Goal: Transaction & Acquisition: Purchase product/service

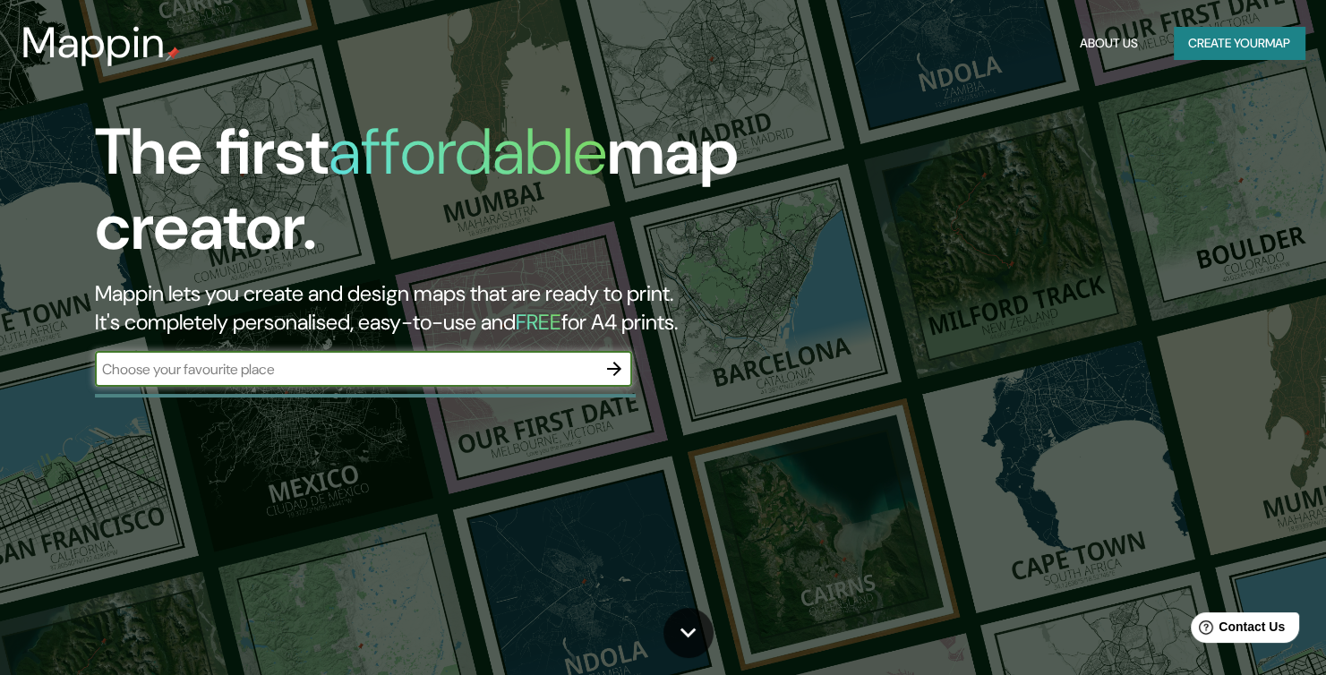
click at [568, 380] on input "text" at bounding box center [345, 369] width 501 height 21
click at [622, 380] on icon "button" at bounding box center [613, 368] width 21 height 21
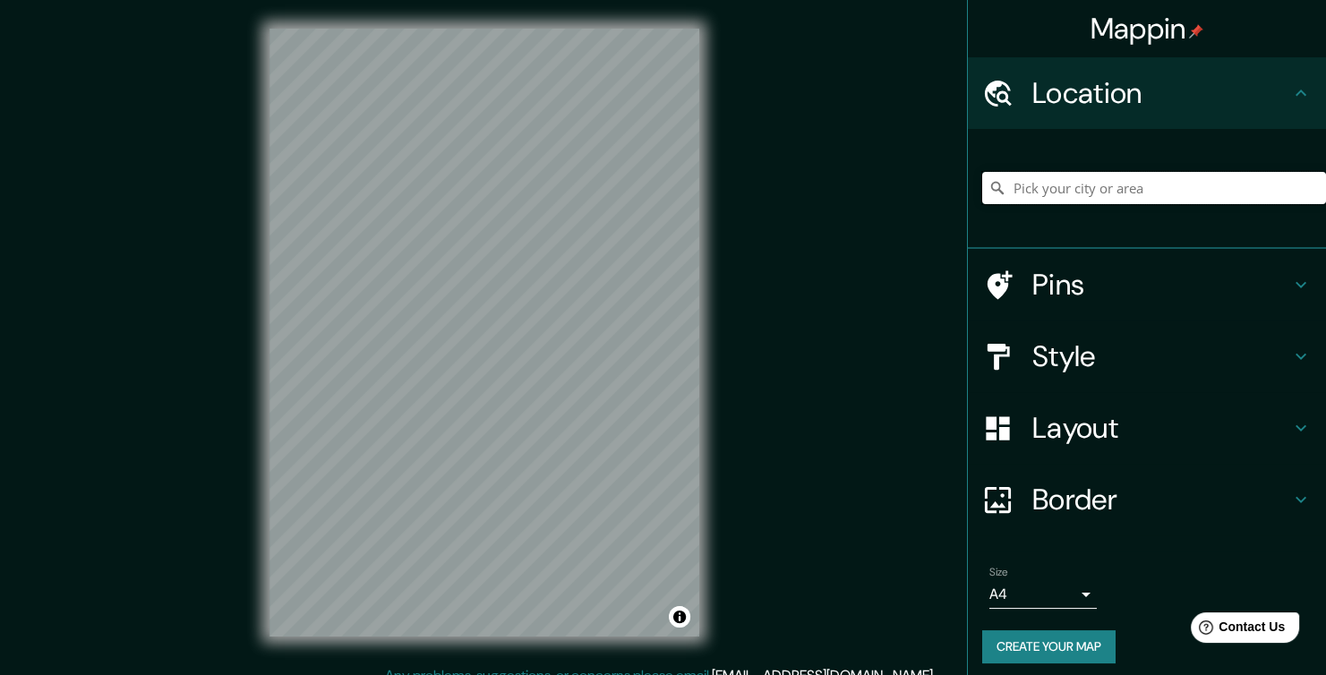
click at [1115, 204] on input "Pick your city or area" at bounding box center [1154, 188] width 344 height 32
click at [1149, 204] on input "Pick your city or area" at bounding box center [1154, 188] width 344 height 32
paste input "-16.42633532171106, -71.58367870674972"
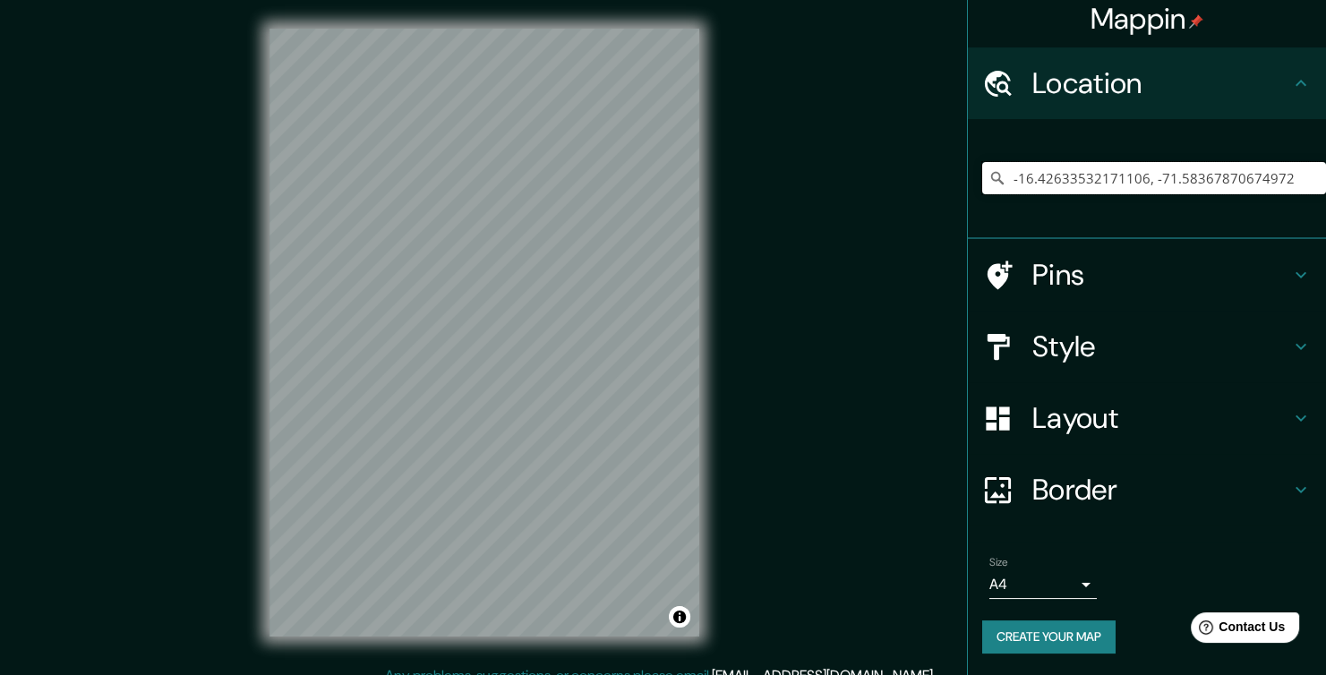
scroll to position [90, 0]
click at [1138, 257] on h4 "Pins" at bounding box center [1161, 275] width 258 height 36
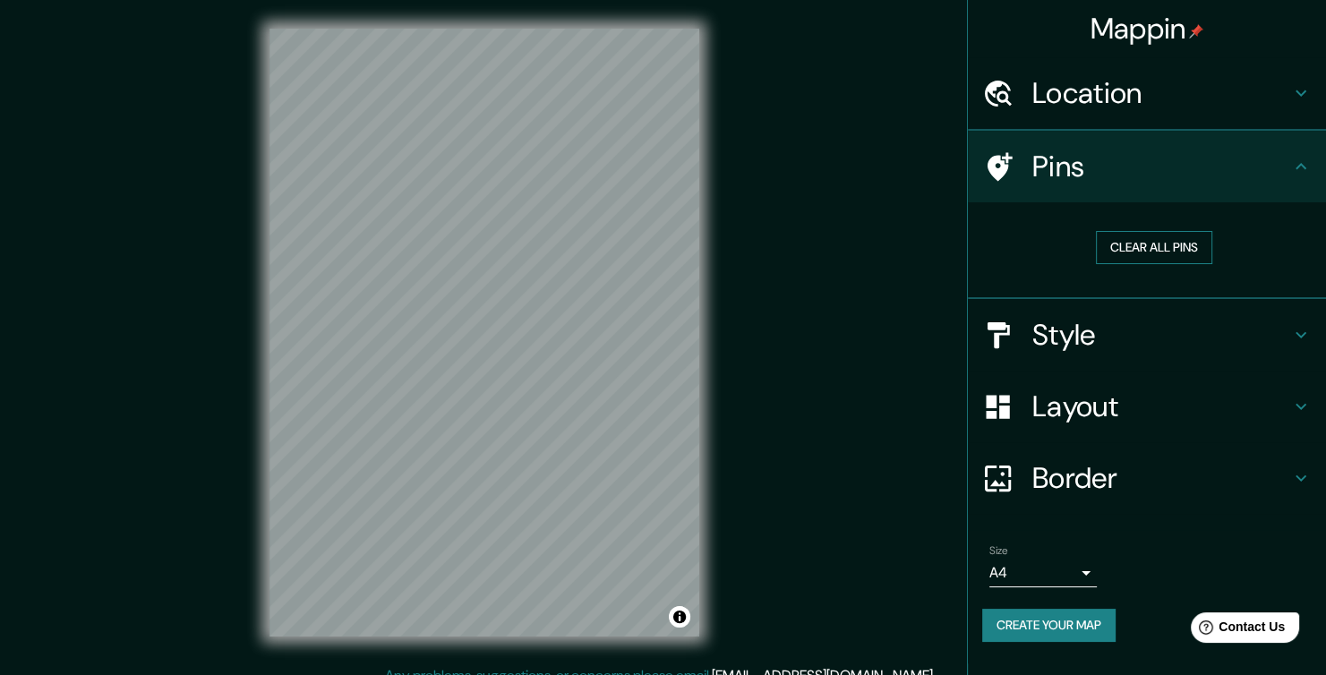
scroll to position [78, 0]
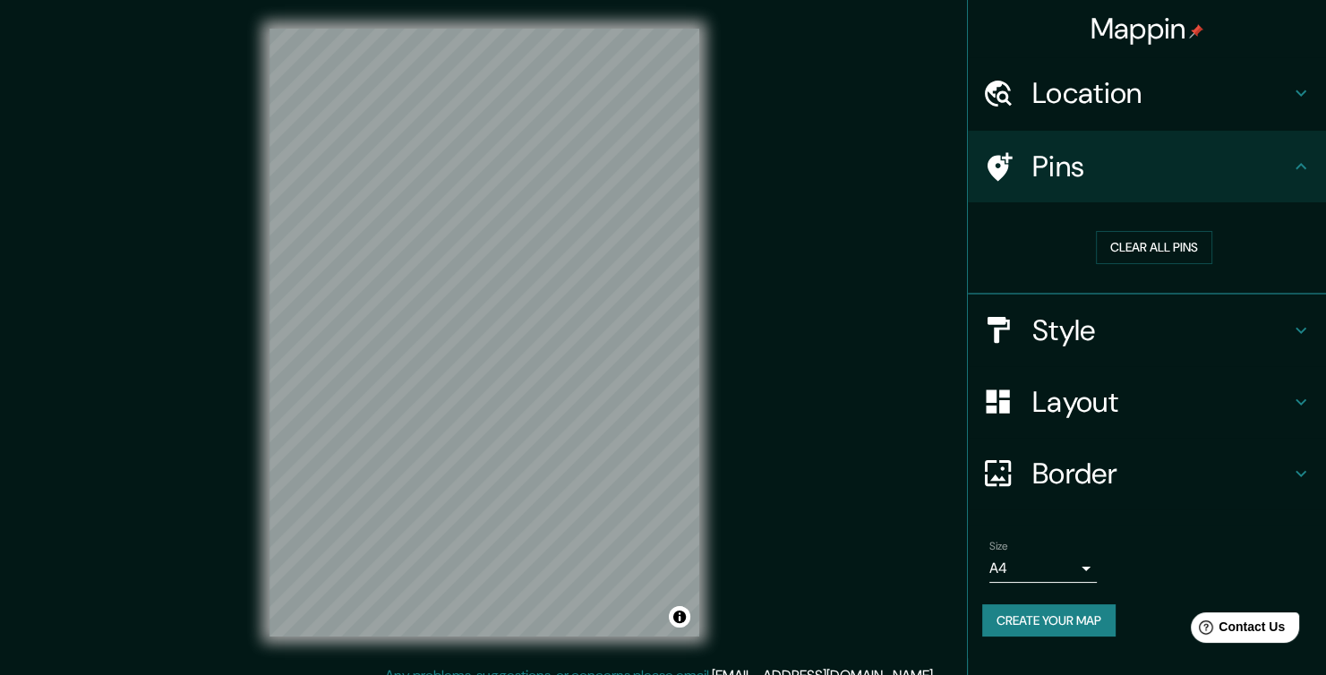
click at [769, 339] on div "Mappin Location [GEOGRAPHIC_DATA] Pins Clear all pins Style Layout Border Choos…" at bounding box center [663, 347] width 1326 height 694
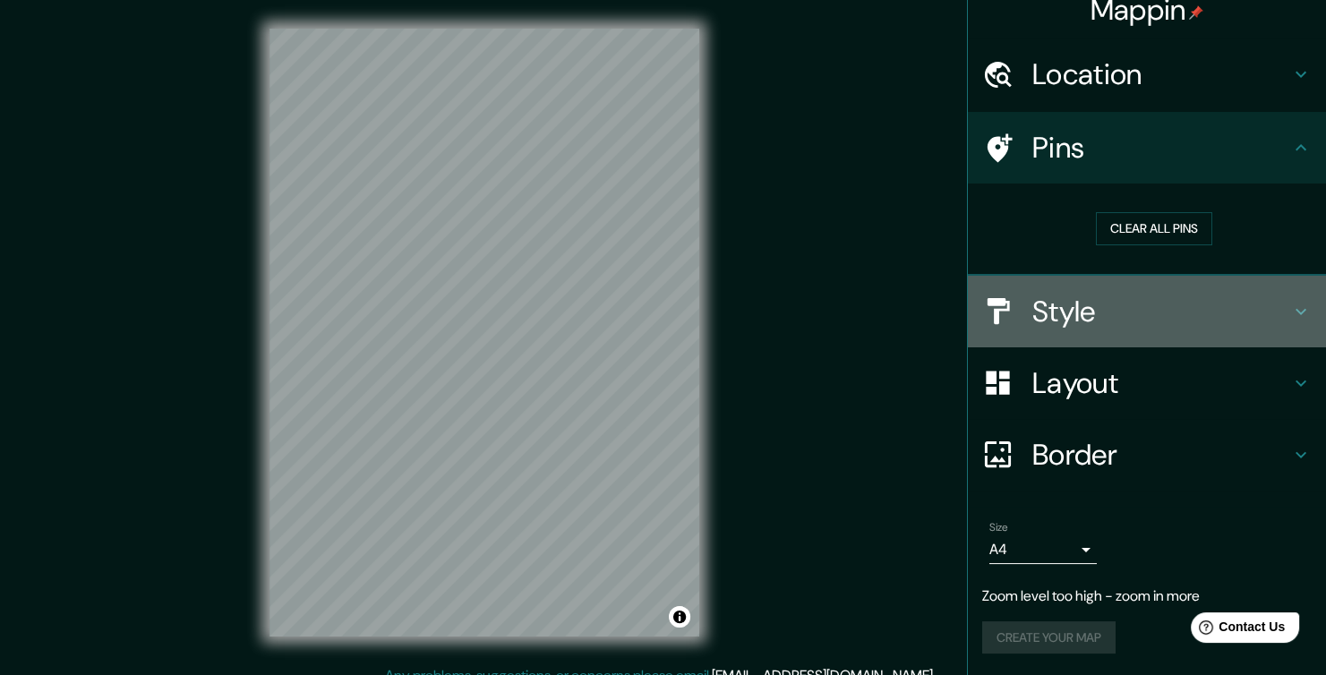
click at [1205, 304] on h4 "Style" at bounding box center [1161, 312] width 258 height 36
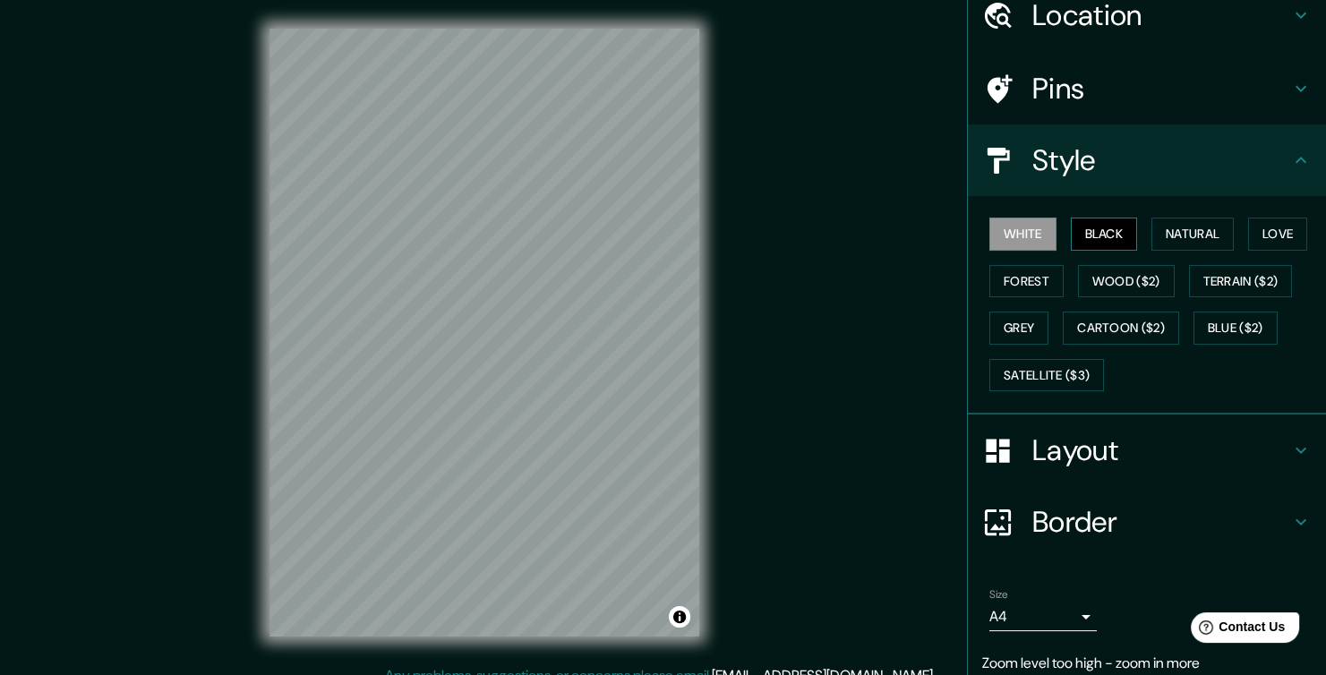
click at [1134, 251] on button "Black" at bounding box center [1104, 234] width 67 height 33
click at [1212, 251] on button "Natural" at bounding box center [1192, 234] width 82 height 33
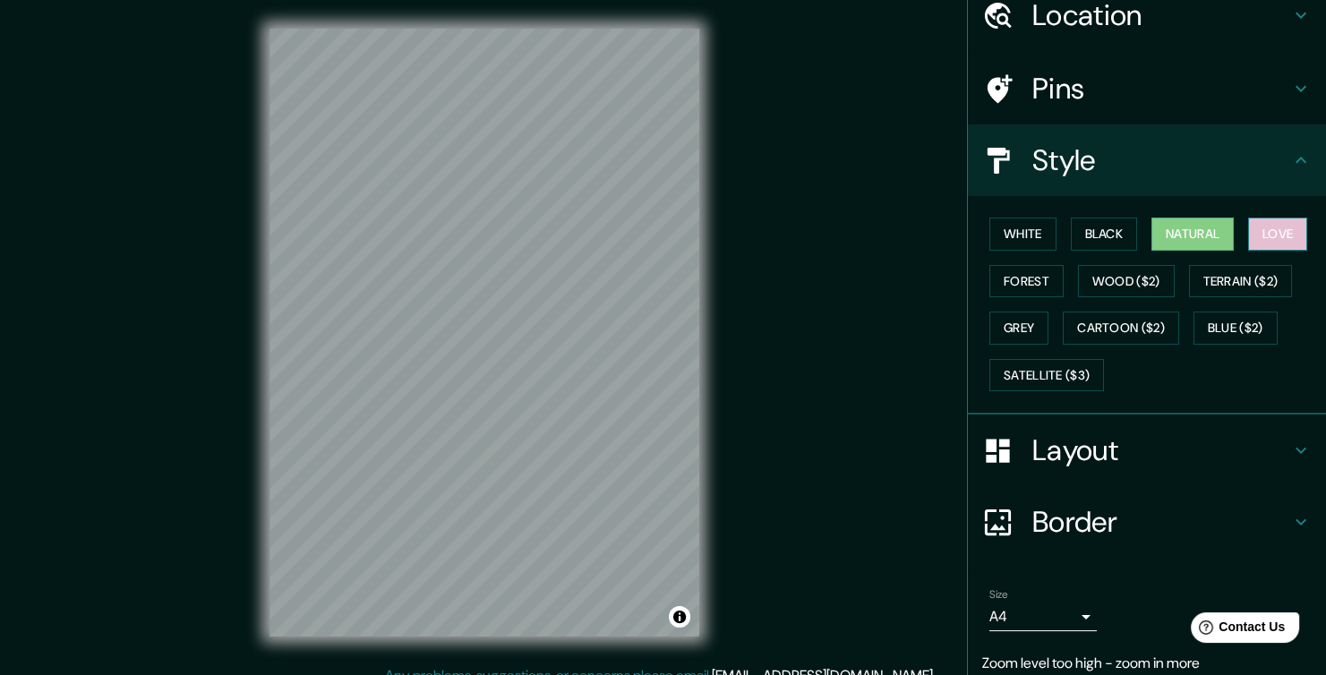
click at [1248, 251] on button "Love" at bounding box center [1277, 234] width 59 height 33
click at [1063, 298] on button "Forest" at bounding box center [1026, 281] width 74 height 33
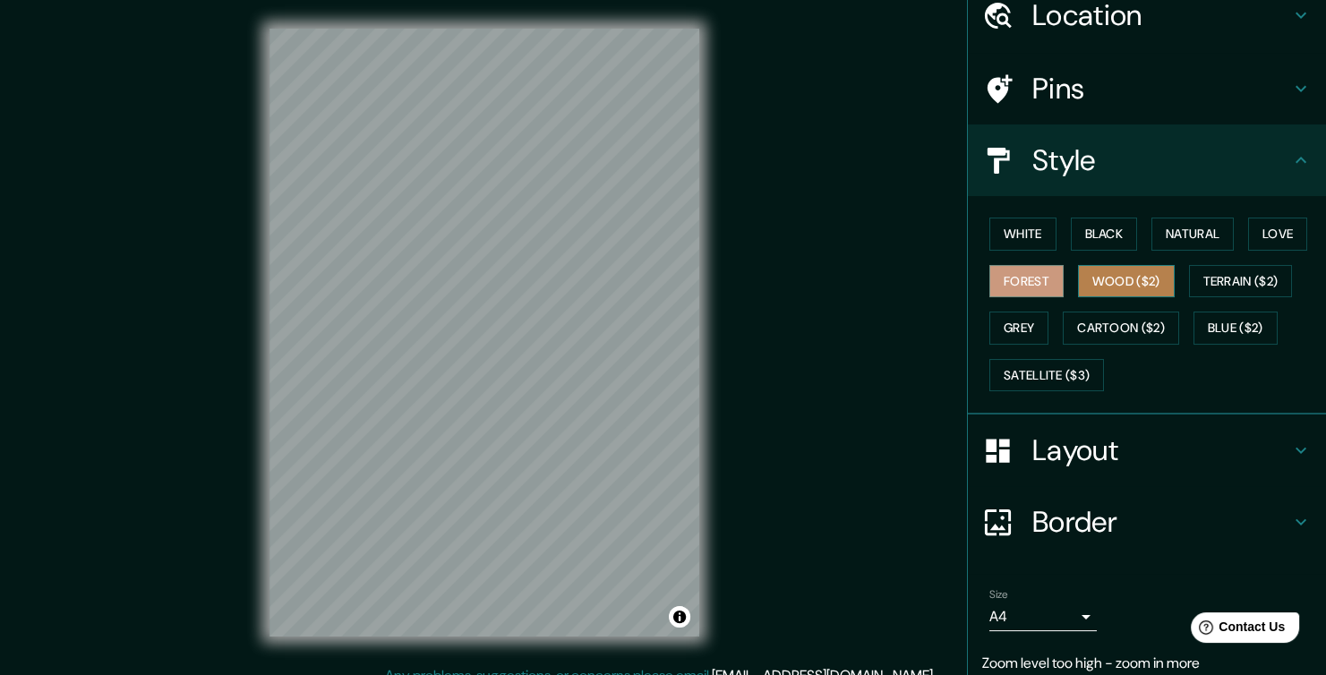
click at [1174, 298] on button "Wood ($2)" at bounding box center [1126, 281] width 97 height 33
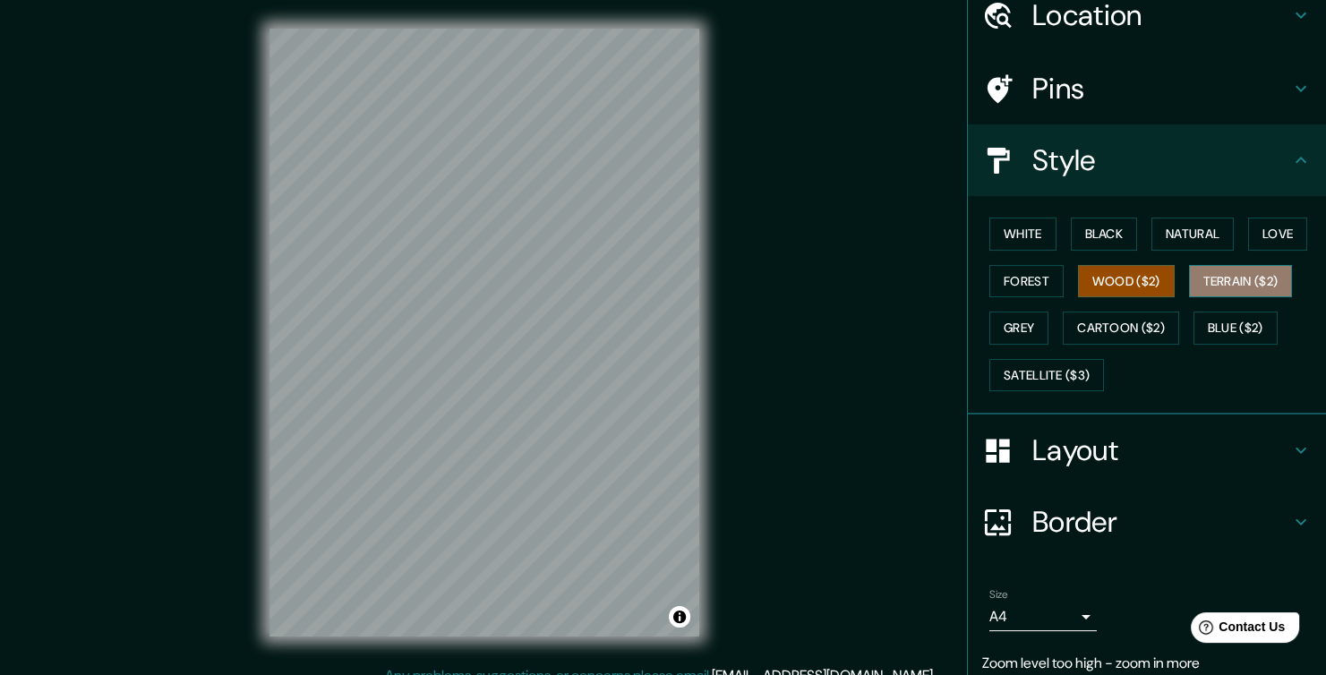
click at [1189, 298] on button "Terrain ($2)" at bounding box center [1241, 281] width 104 height 33
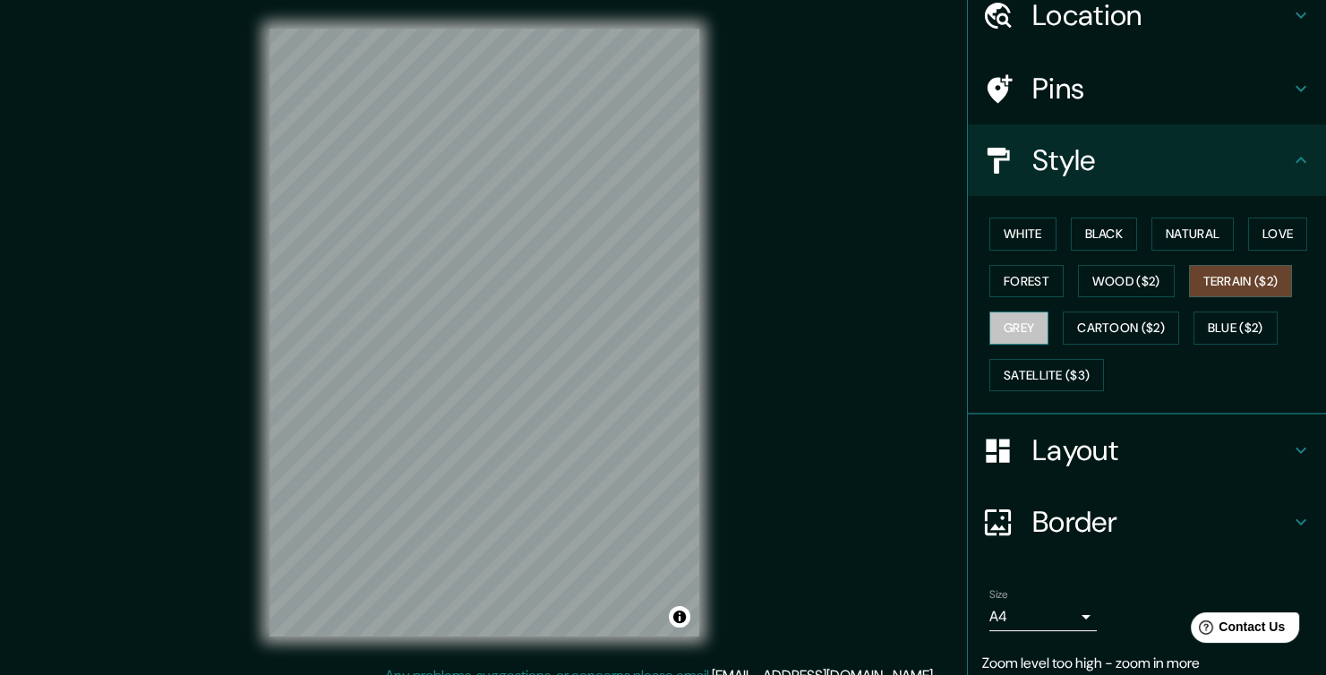
click at [1048, 345] on button "Grey" at bounding box center [1018, 328] width 59 height 33
click at [1193, 345] on button "Blue ($2)" at bounding box center [1235, 328] width 84 height 33
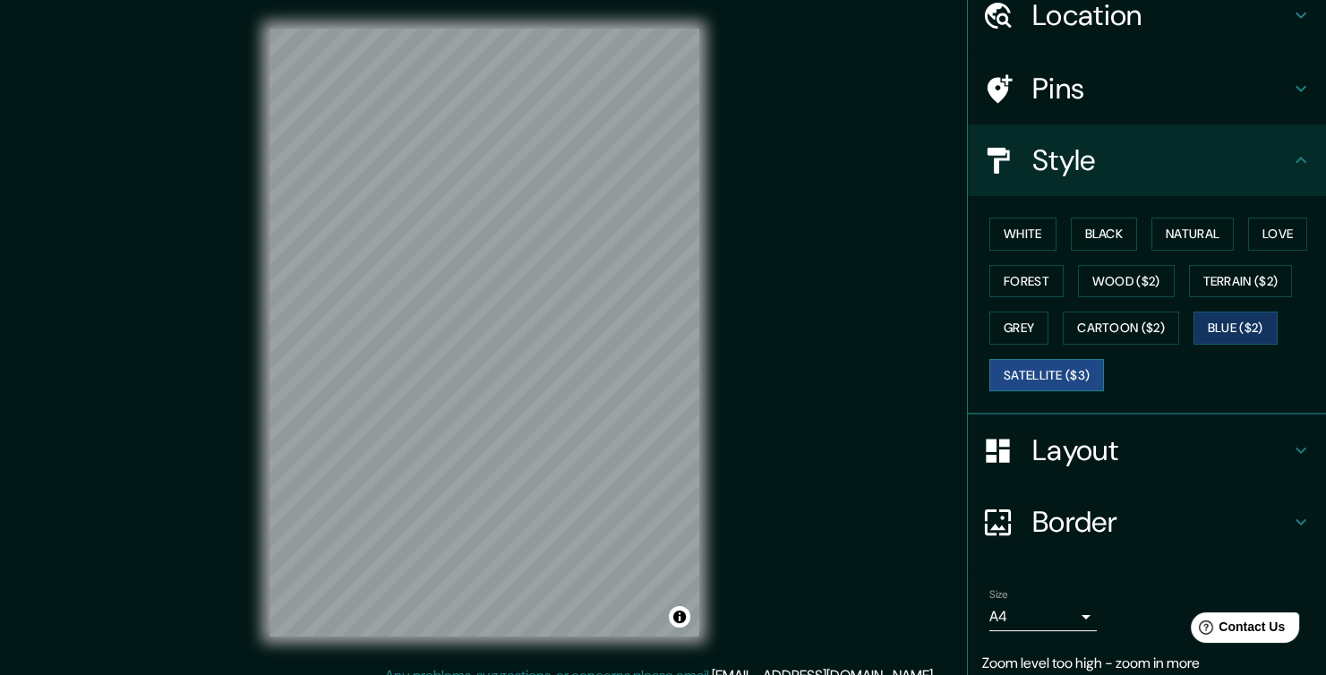
click at [1083, 392] on button "Satellite ($3)" at bounding box center [1046, 375] width 115 height 33
click at [1080, 345] on button "Cartoon ($2)" at bounding box center [1121, 328] width 116 height 33
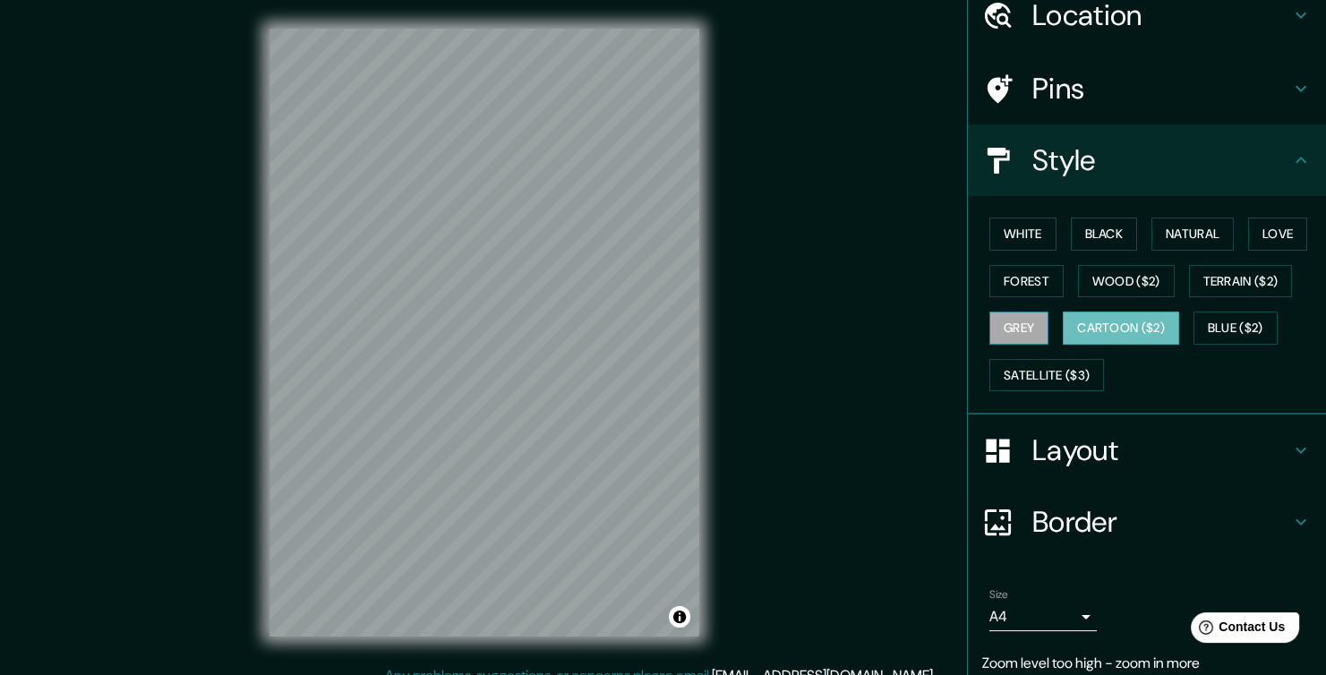
click at [1048, 345] on button "Grey" at bounding box center [1018, 328] width 59 height 33
click at [1063, 298] on button "Forest" at bounding box center [1026, 281] width 74 height 33
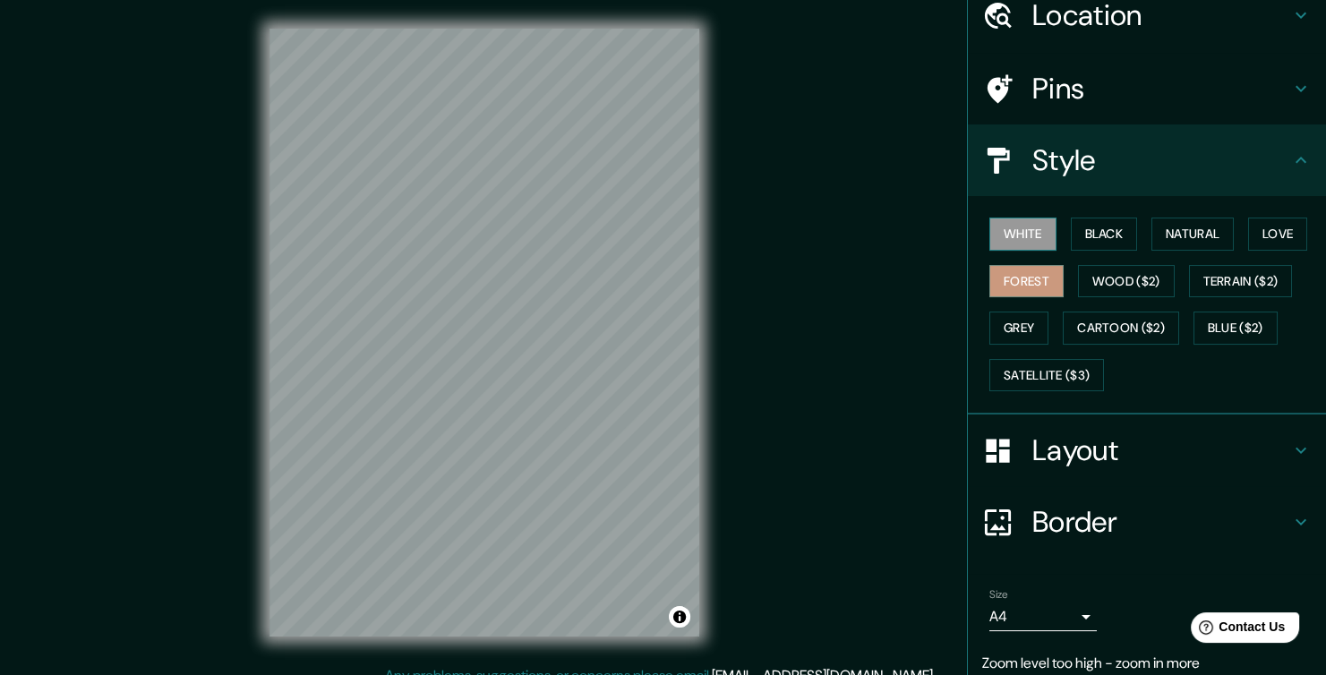
click at [991, 251] on button "White" at bounding box center [1022, 234] width 67 height 33
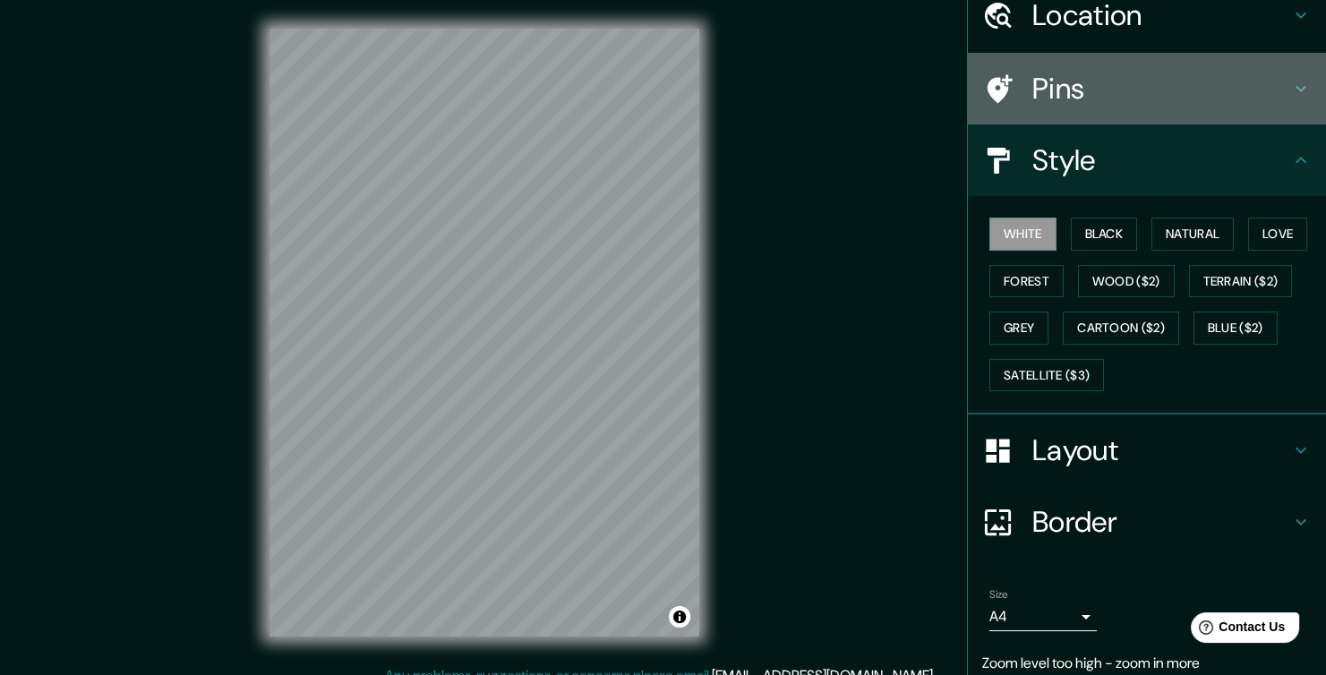
click at [1159, 107] on h4 "Pins" at bounding box center [1161, 89] width 258 height 36
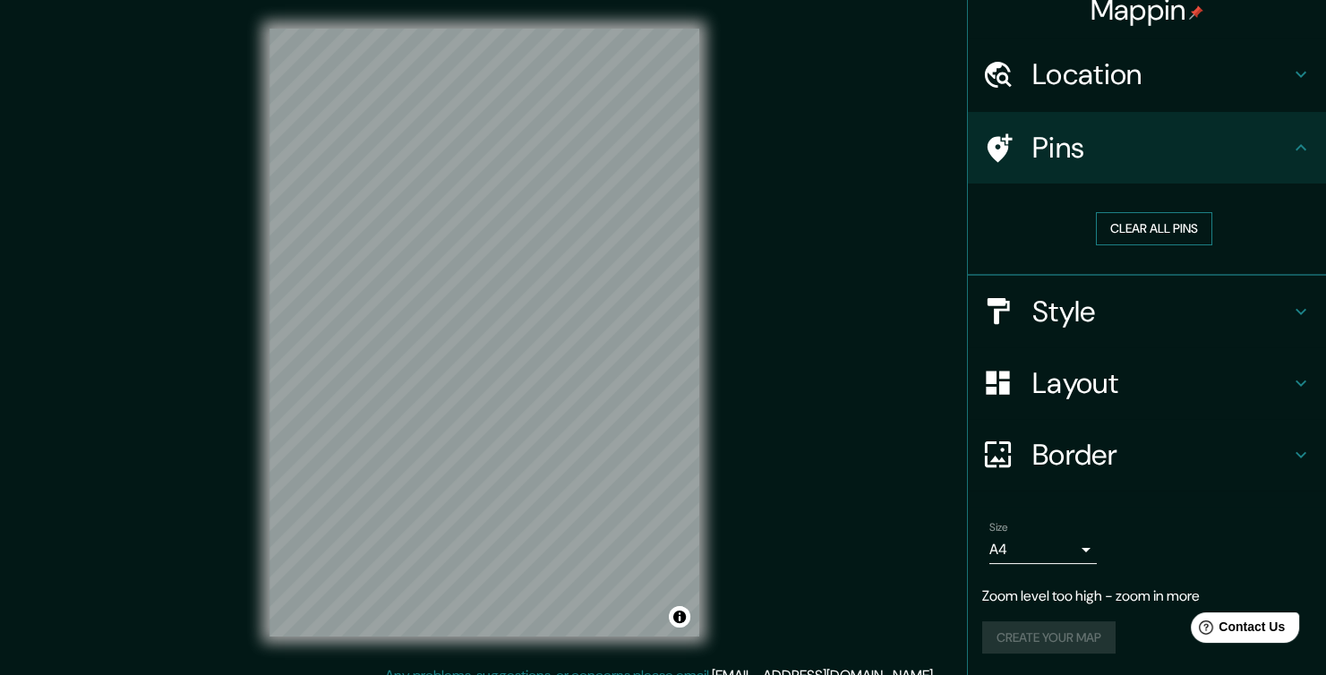
click at [1166, 212] on button "Clear all pins" at bounding box center [1154, 228] width 116 height 33
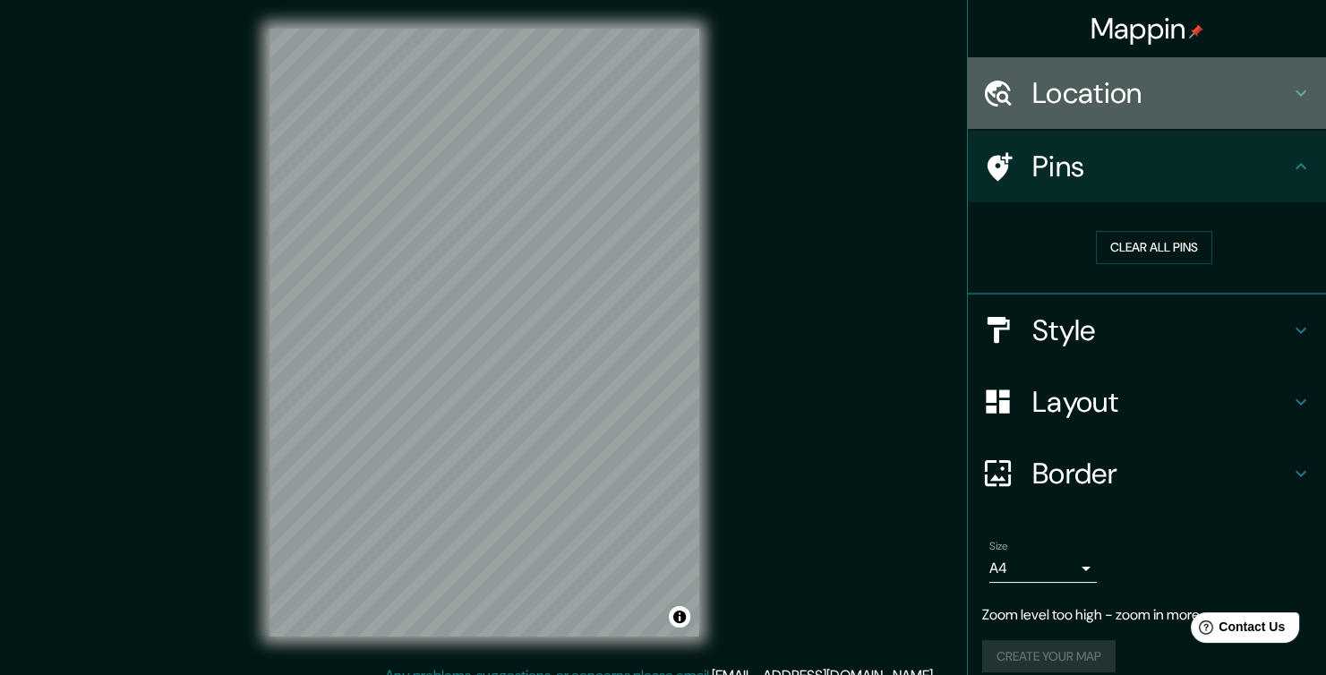
click at [1143, 108] on h4 "Location" at bounding box center [1161, 93] width 258 height 36
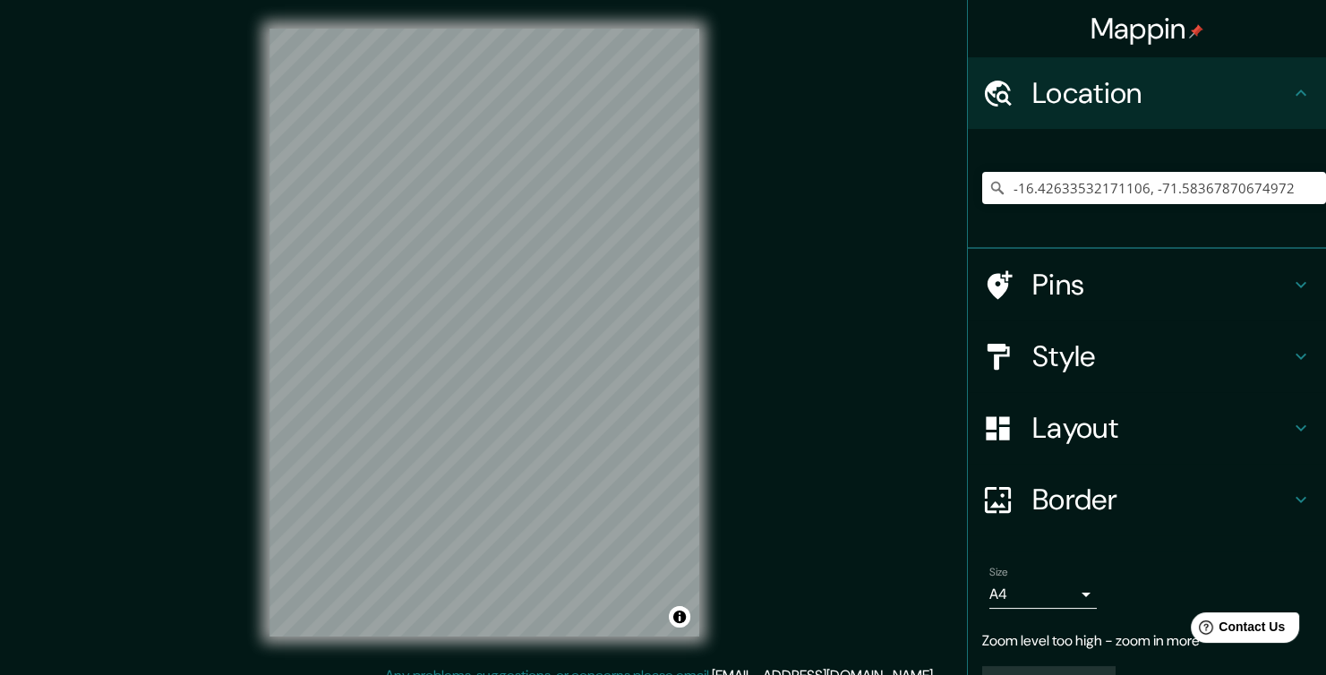
click at [1140, 192] on div "-16.42633532171106, -71.58367870674972" at bounding box center [1154, 188] width 344 height 90
click at [1138, 204] on input "-16.42633532171106, -71.58367870674972" at bounding box center [1154, 188] width 344 height 32
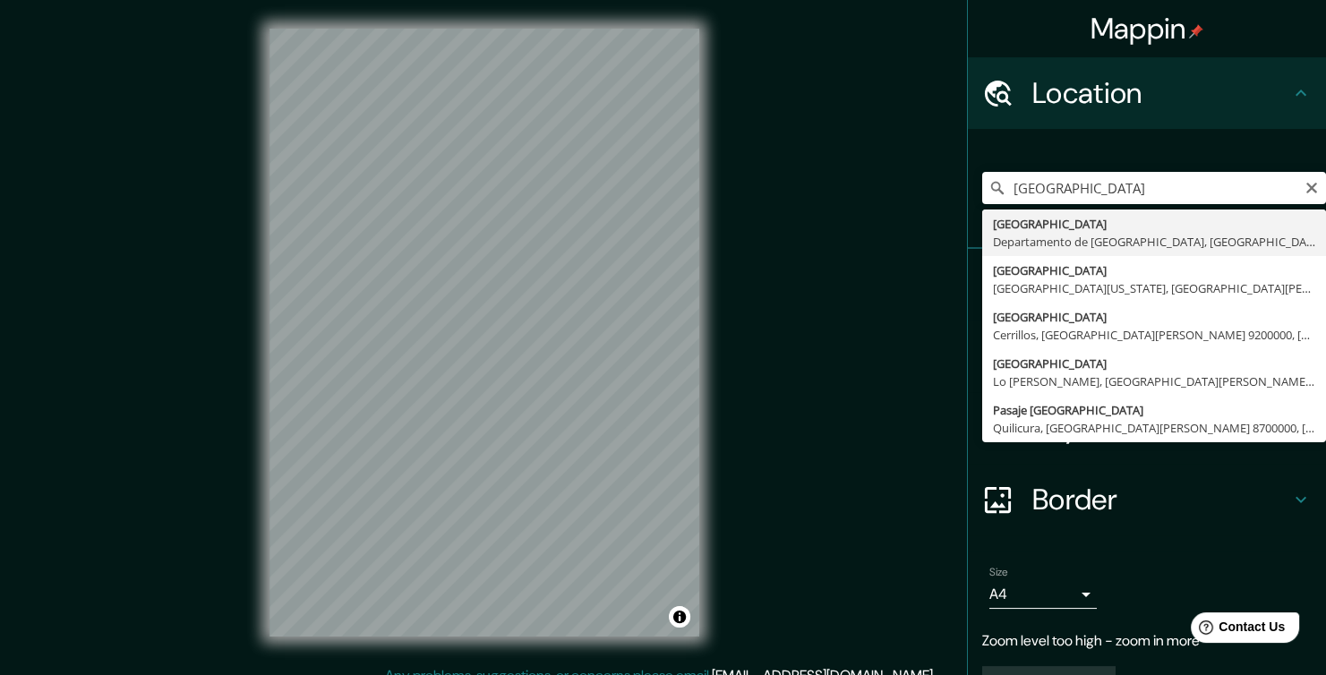
type input "[GEOGRAPHIC_DATA], [GEOGRAPHIC_DATA], [GEOGRAPHIC_DATA]"
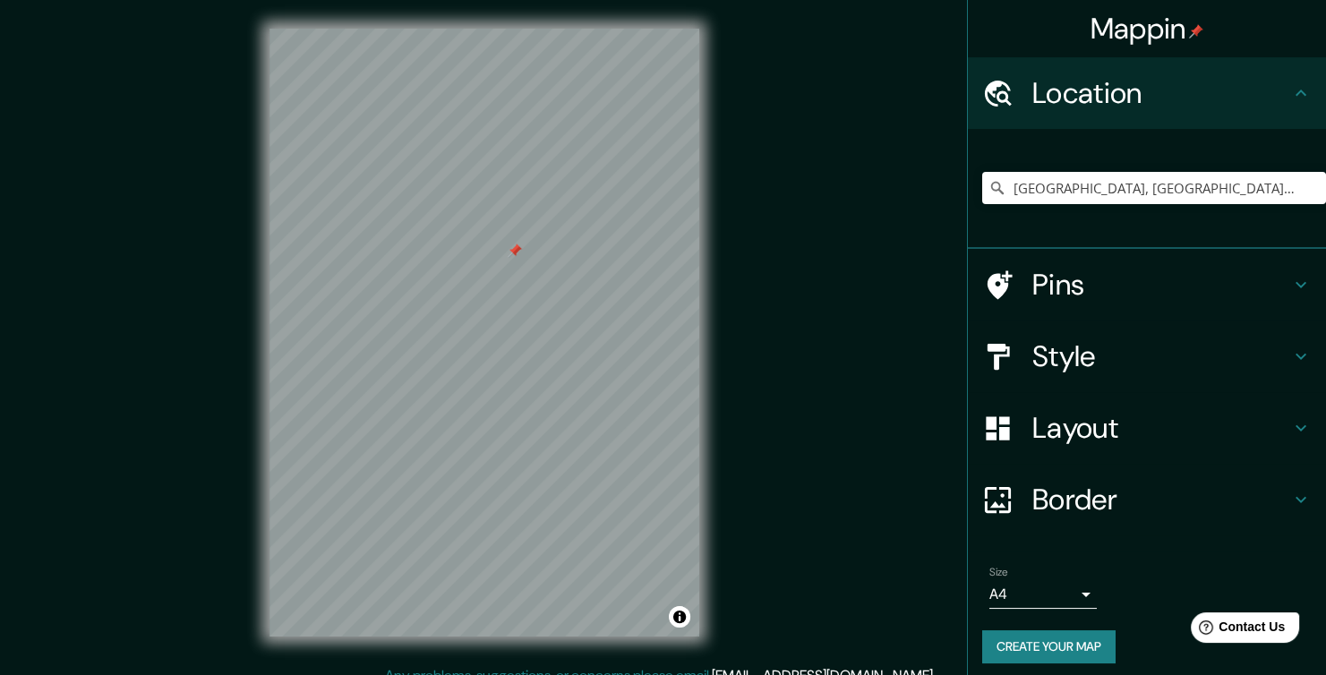
click at [1134, 374] on h4 "Style" at bounding box center [1161, 356] width 258 height 36
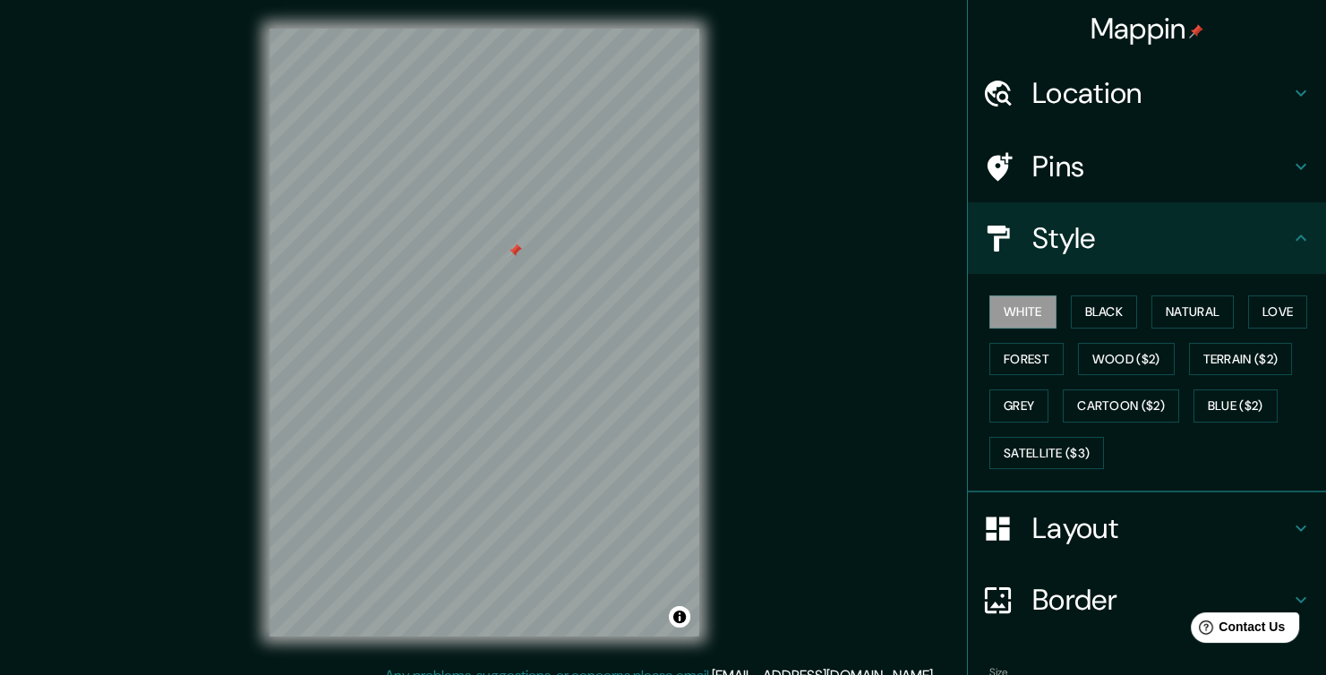
click at [1240, 256] on h4 "Style" at bounding box center [1161, 238] width 258 height 36
click at [1290, 249] on icon at bounding box center [1300, 237] width 21 height 21
click at [1292, 249] on icon at bounding box center [1300, 237] width 21 height 21
click at [1055, 564] on div "Layout" at bounding box center [1147, 528] width 358 height 72
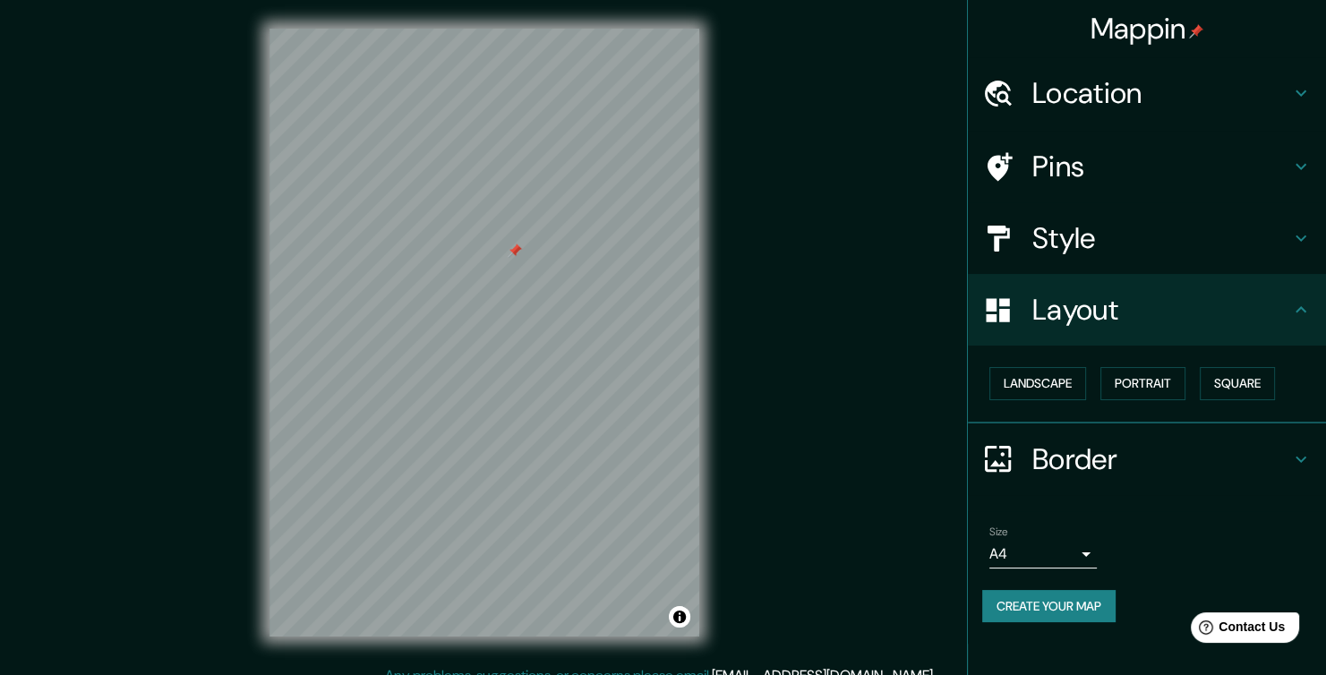
scroll to position [64, 0]
click at [1048, 395] on button "Landscape" at bounding box center [1037, 383] width 97 height 33
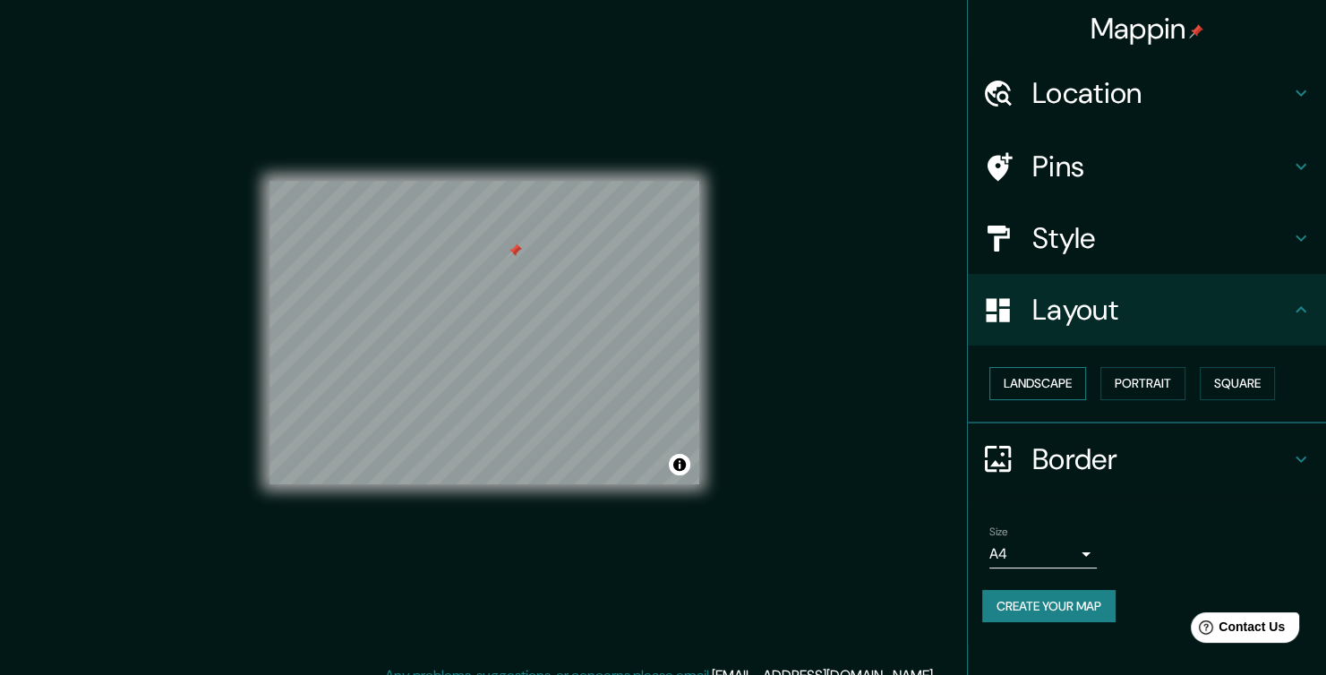
click at [1056, 386] on button "Landscape" at bounding box center [1037, 383] width 97 height 33
click at [1179, 381] on button "Portrait" at bounding box center [1142, 383] width 85 height 33
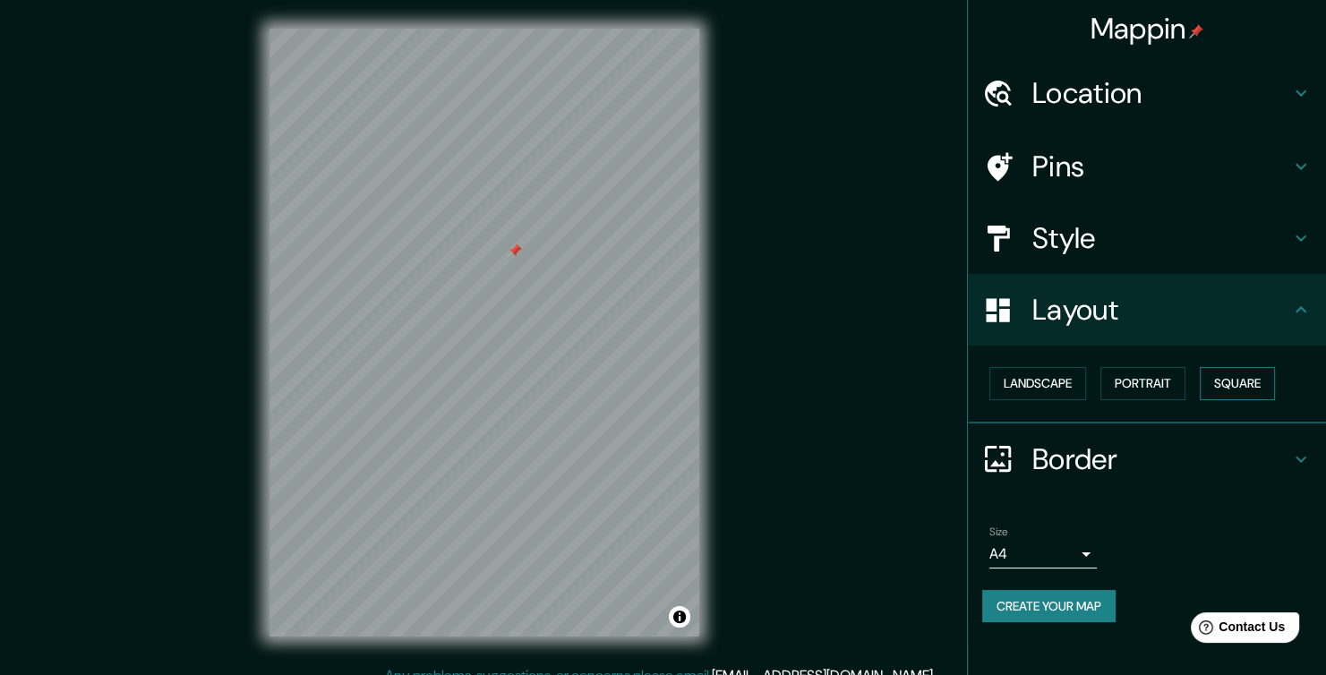
click at [1275, 378] on button "Square" at bounding box center [1237, 383] width 75 height 33
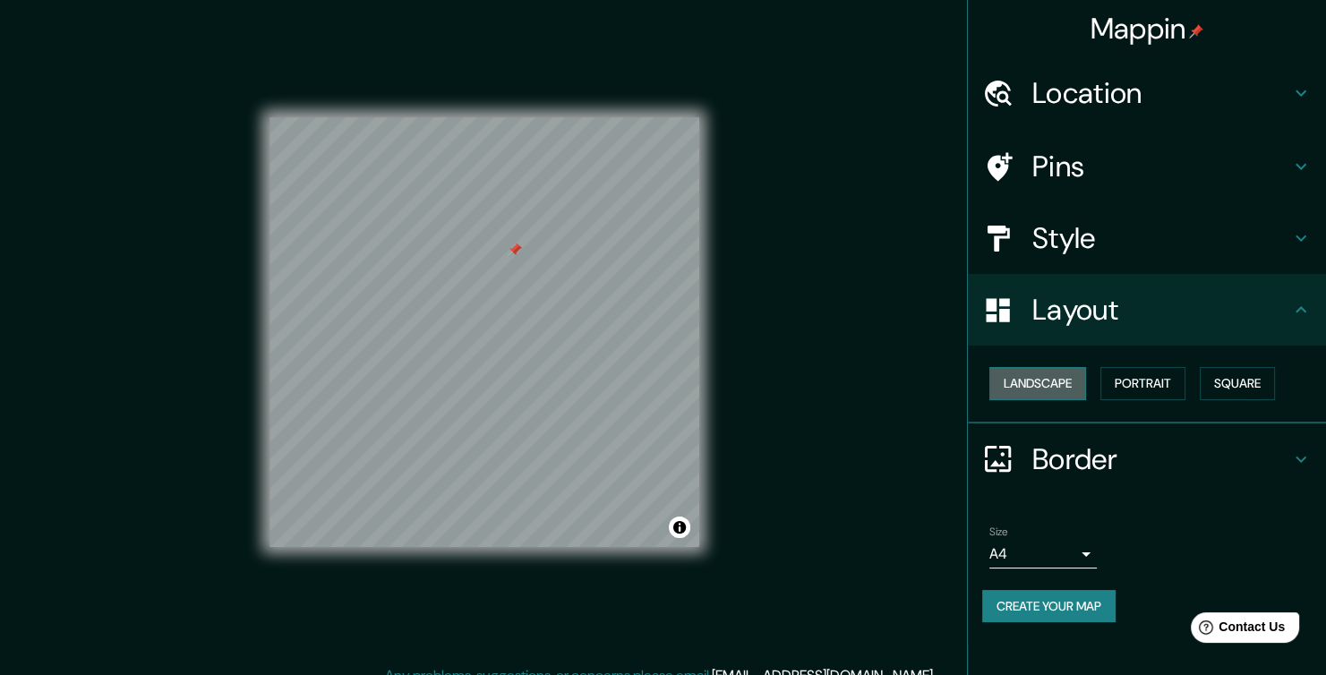
click at [1066, 383] on button "Landscape" at bounding box center [1037, 383] width 97 height 33
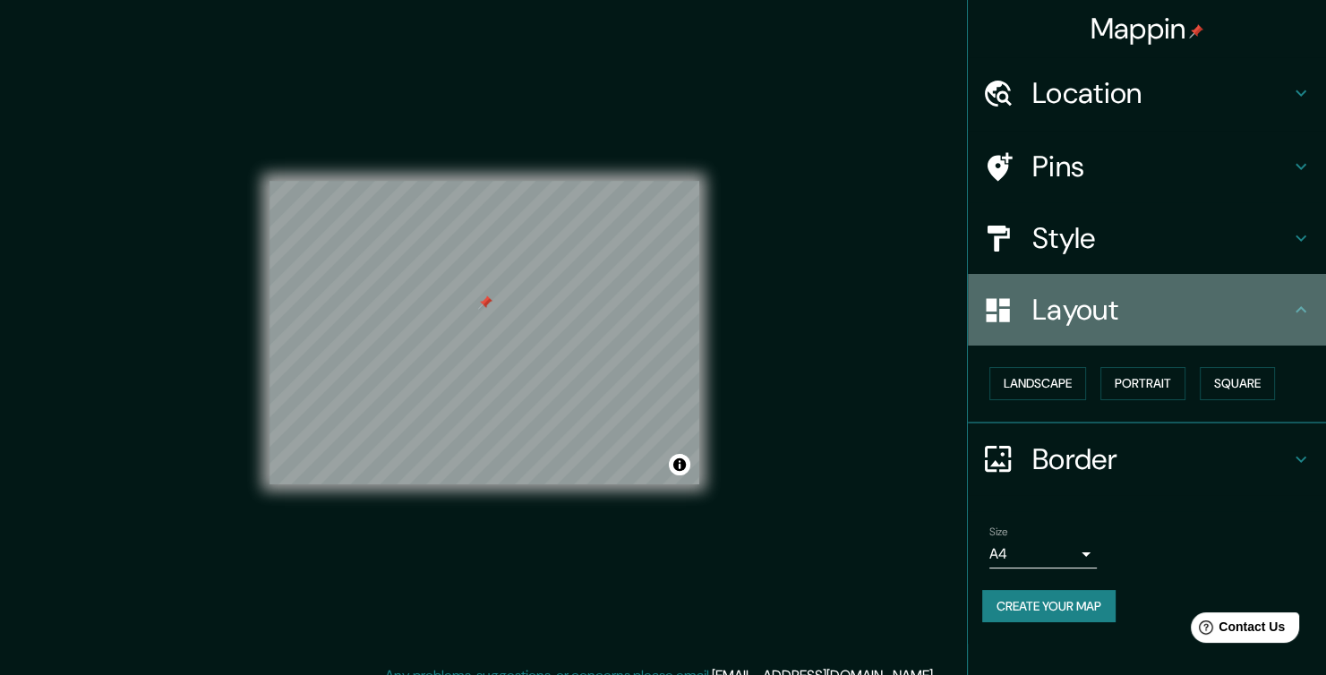
click at [1264, 302] on h4 "Layout" at bounding box center [1161, 310] width 258 height 36
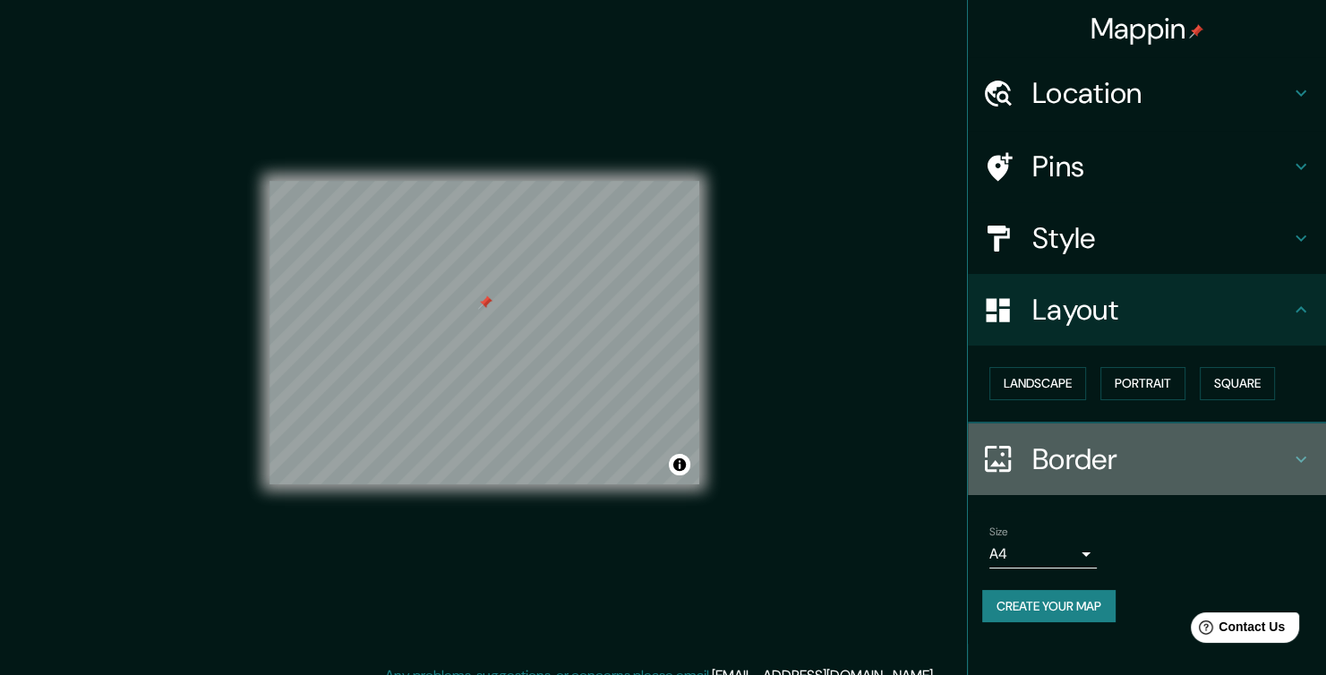
click at [1202, 452] on h4 "Border" at bounding box center [1161, 459] width 258 height 36
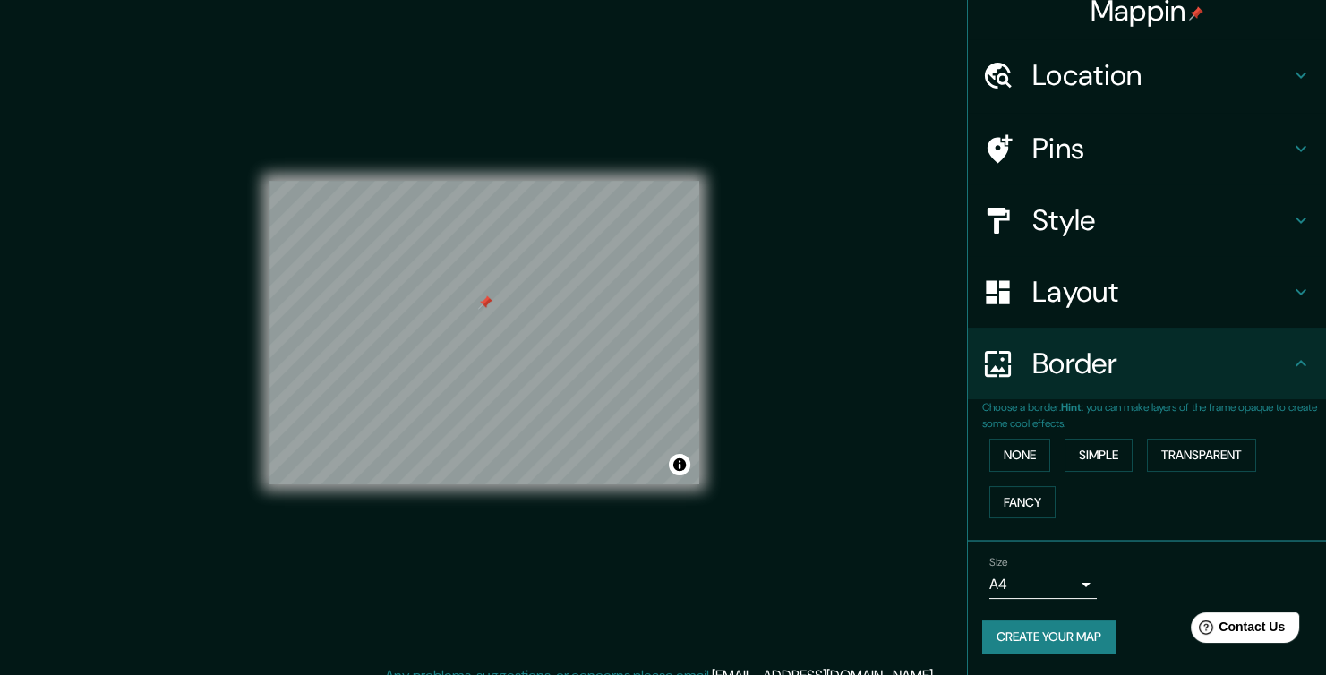
scroll to position [125, 0]
click at [1029, 447] on button "None" at bounding box center [1019, 455] width 61 height 33
click at [1107, 441] on button "Simple" at bounding box center [1098, 455] width 68 height 33
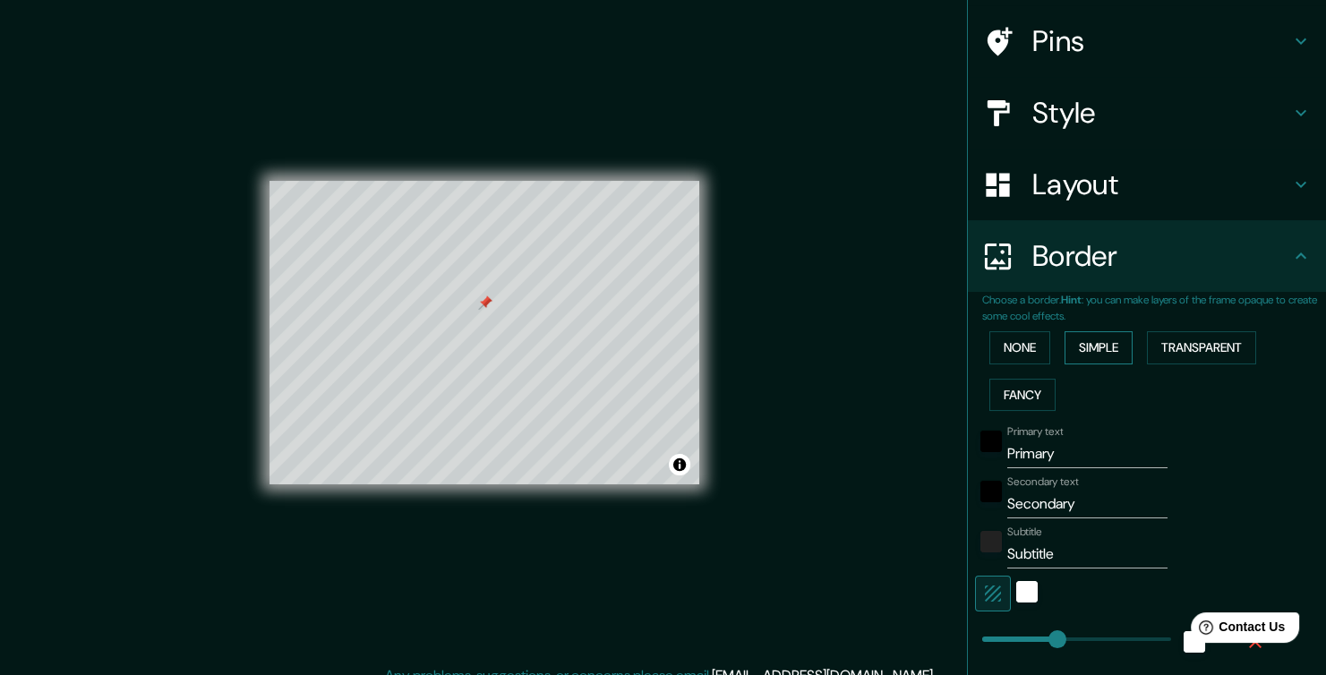
click at [1107, 364] on button "Simple" at bounding box center [1098, 347] width 68 height 33
type input "38"
click at [1200, 364] on button "Transparent" at bounding box center [1201, 347] width 109 height 33
click at [1012, 412] on button "Fancy" at bounding box center [1022, 395] width 66 height 33
click at [1026, 364] on button "None" at bounding box center [1019, 347] width 61 height 33
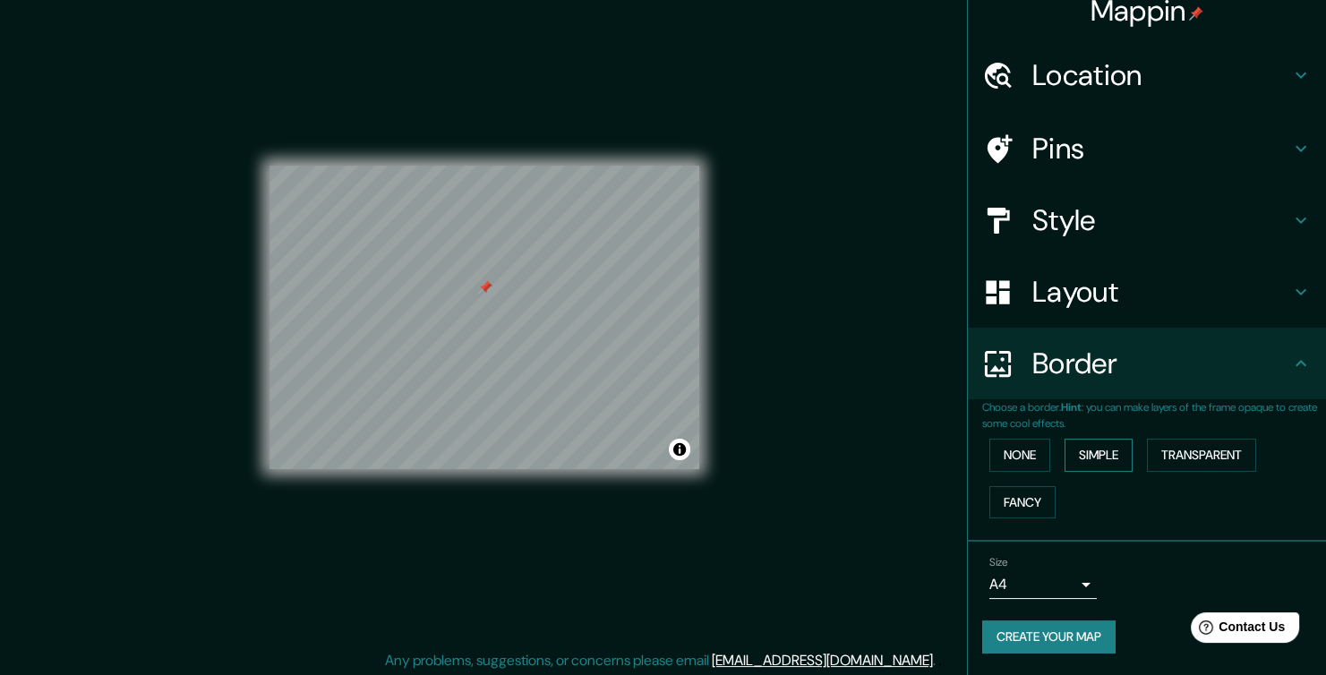
scroll to position [38, 0]
